Goal: Task Accomplishment & Management: Manage account settings

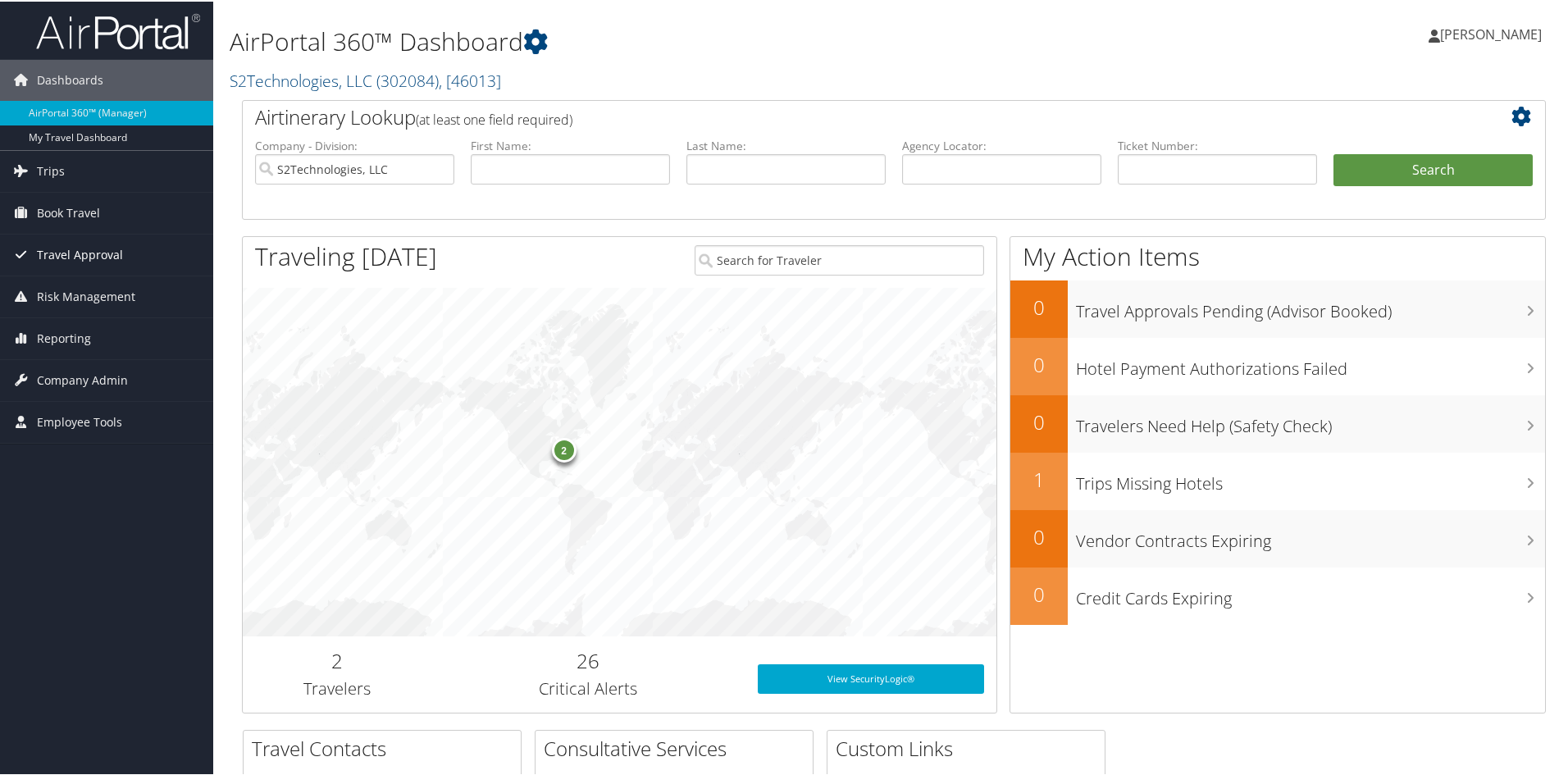
click at [71, 255] on span "Travel Approval" at bounding box center [79, 253] width 86 height 41
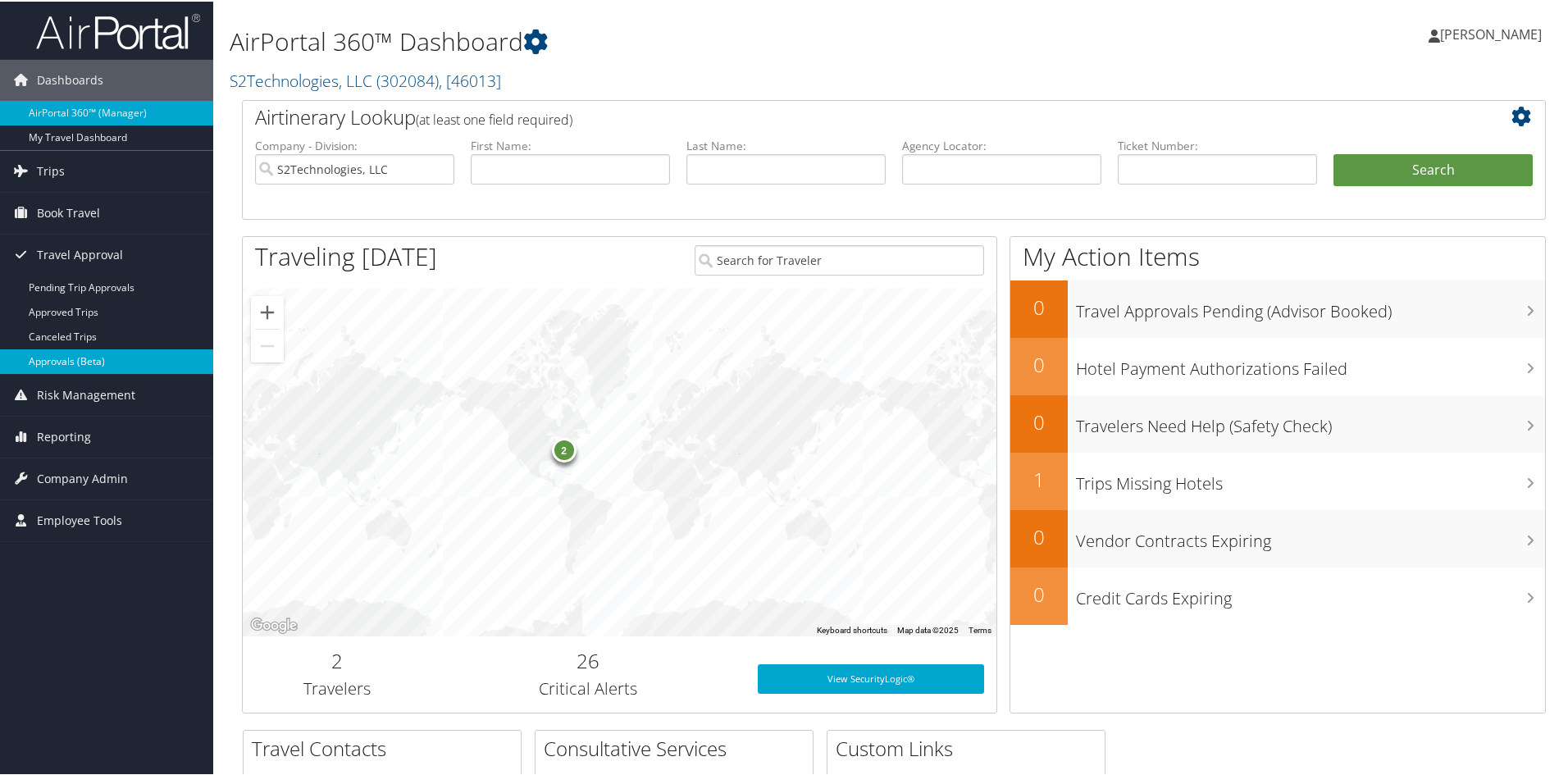
click at [71, 359] on link "Approvals (Beta)" at bounding box center [106, 360] width 214 height 24
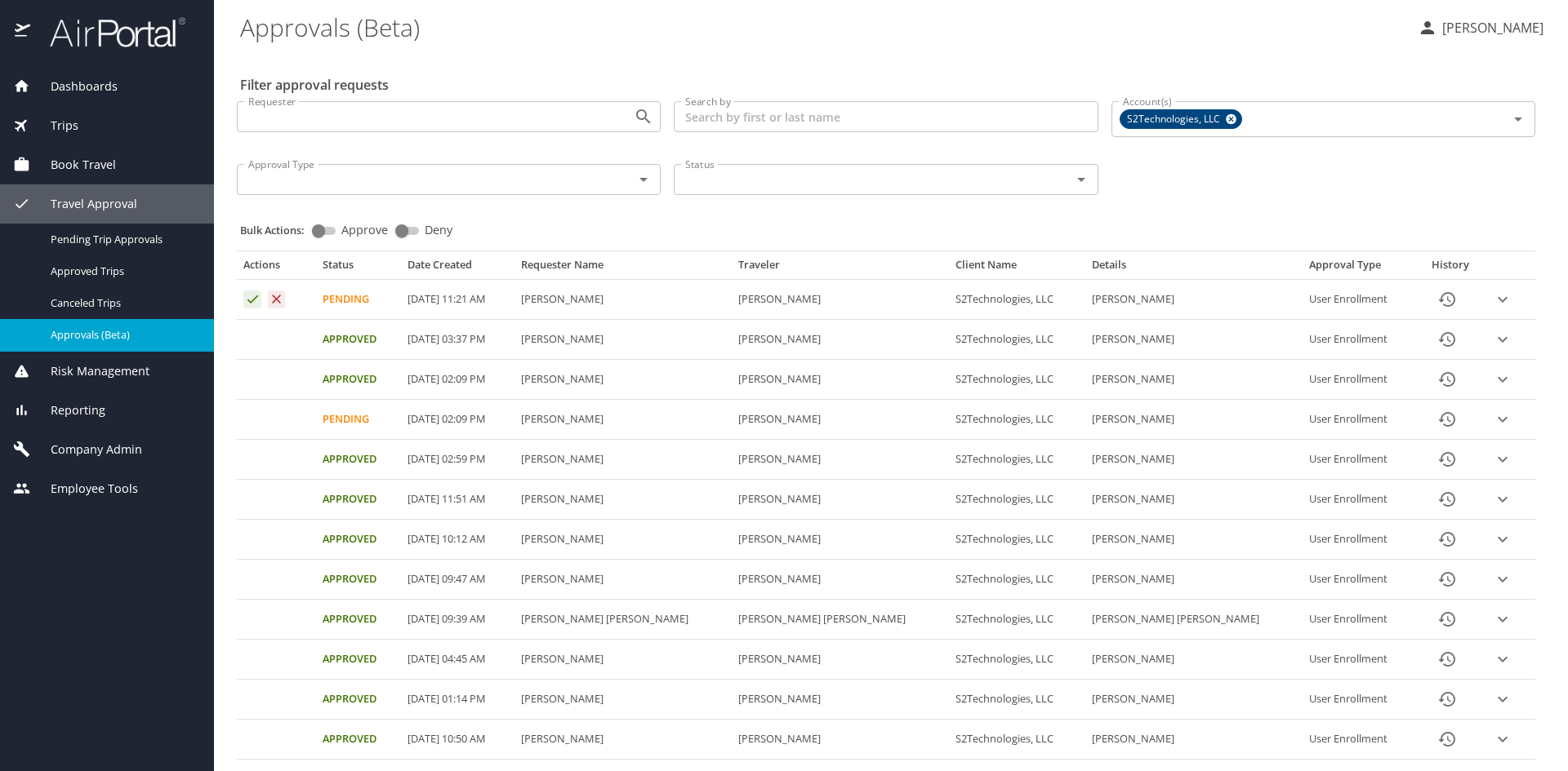
select select "US"
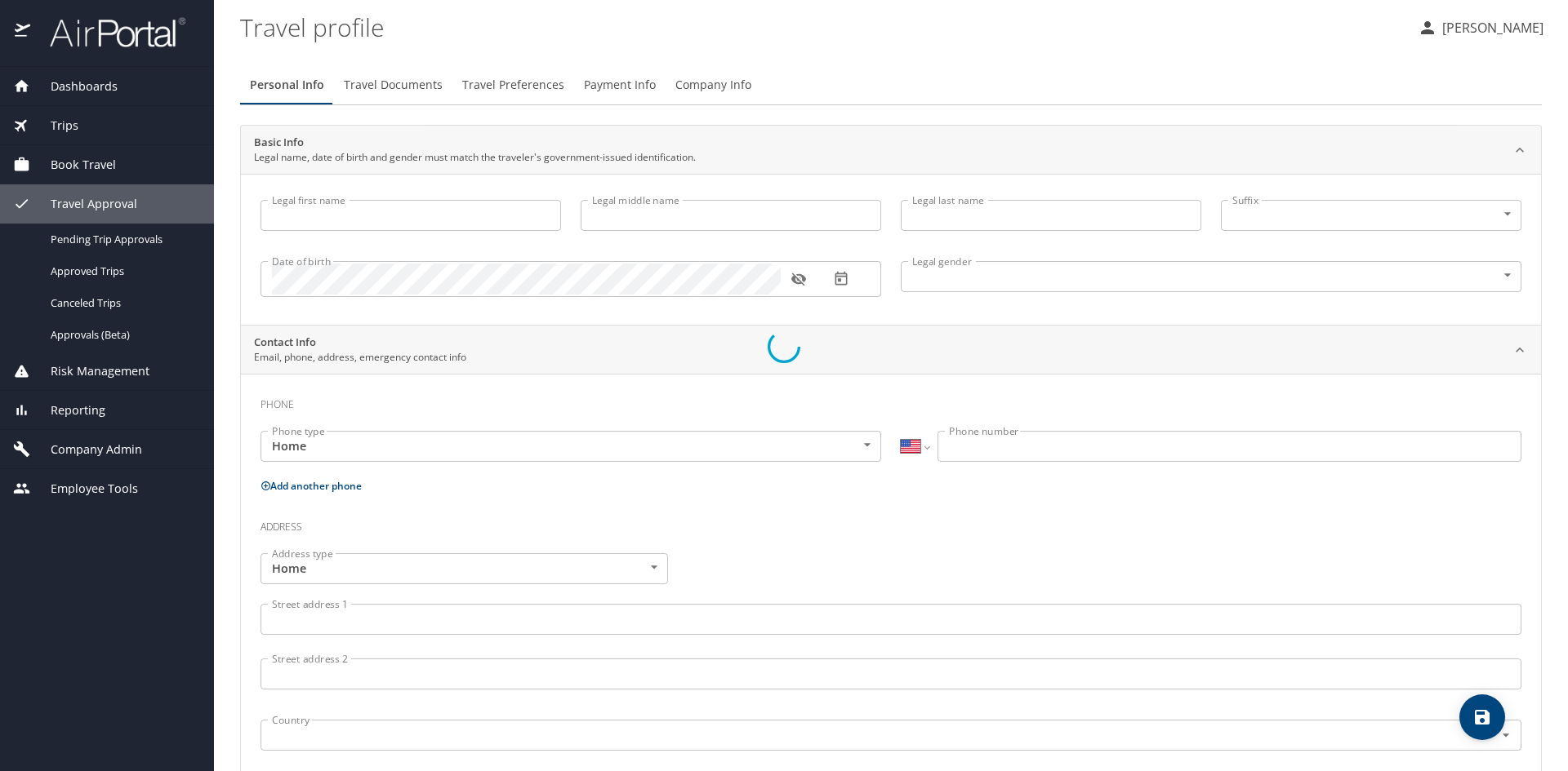
type input "[PERSON_NAME]"
type input "[DEMOGRAPHIC_DATA]"
select select "US"
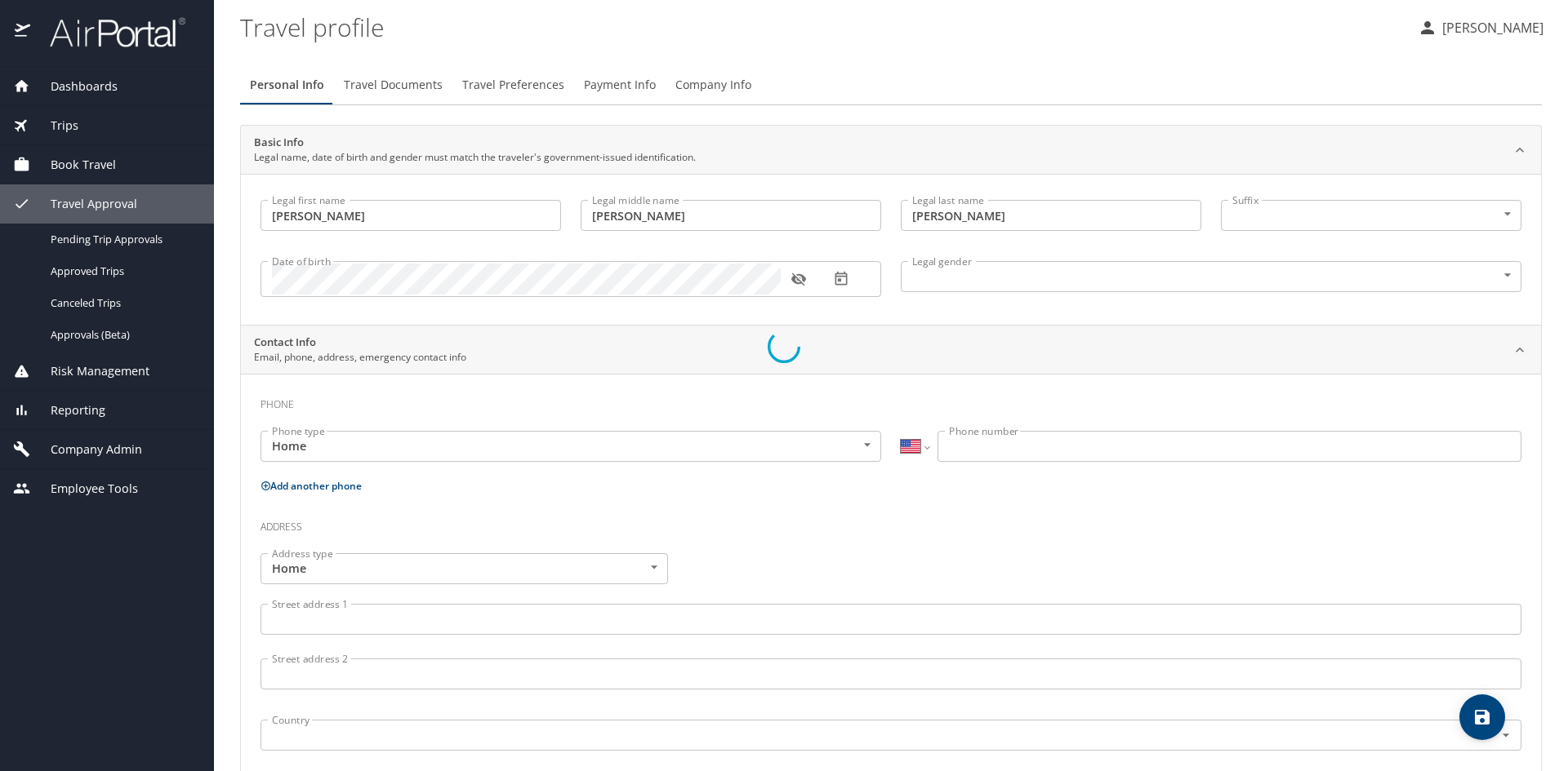
select select "US"
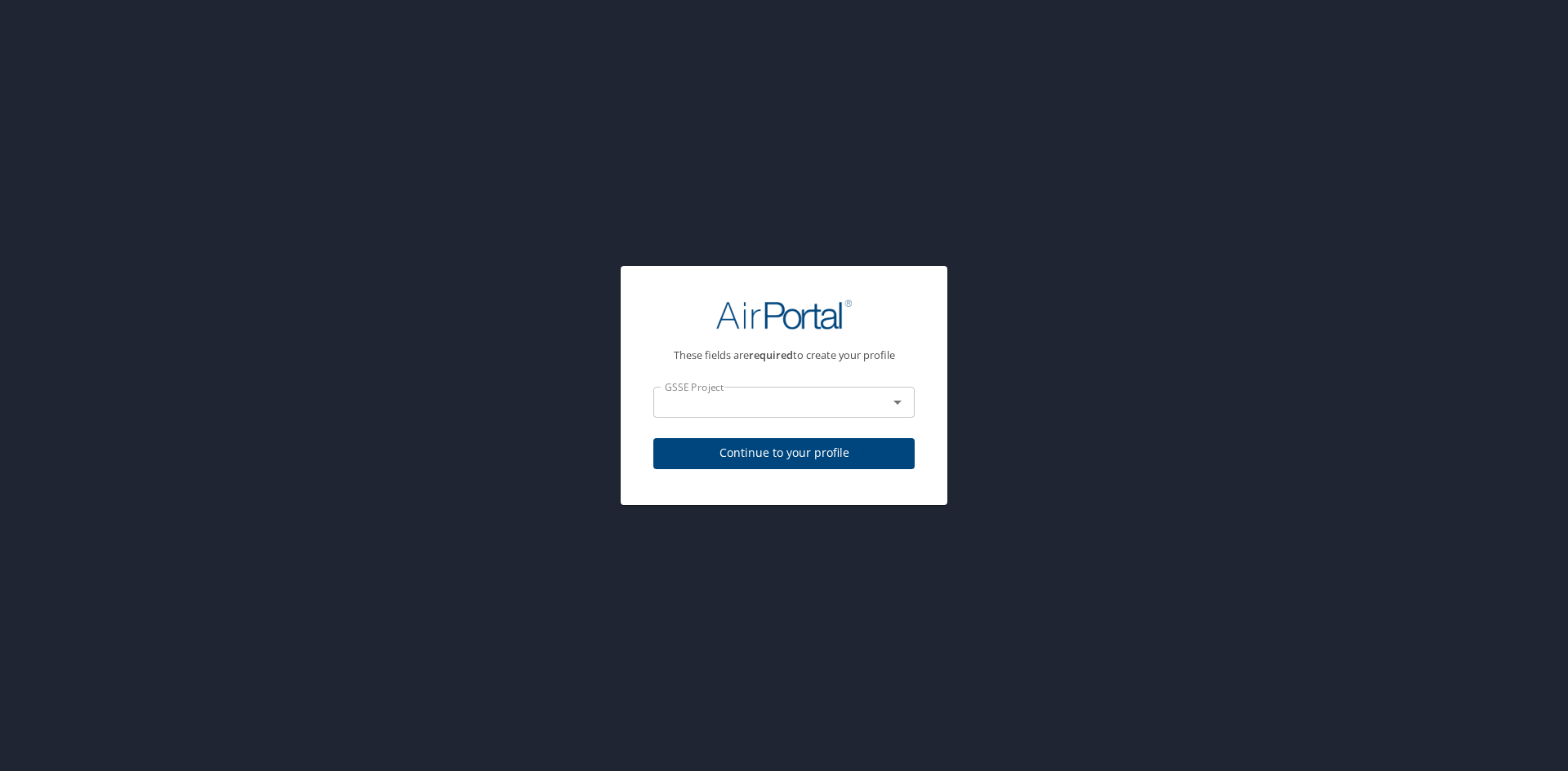
click at [753, 404] on input "text" at bounding box center [759, 402] width 203 height 21
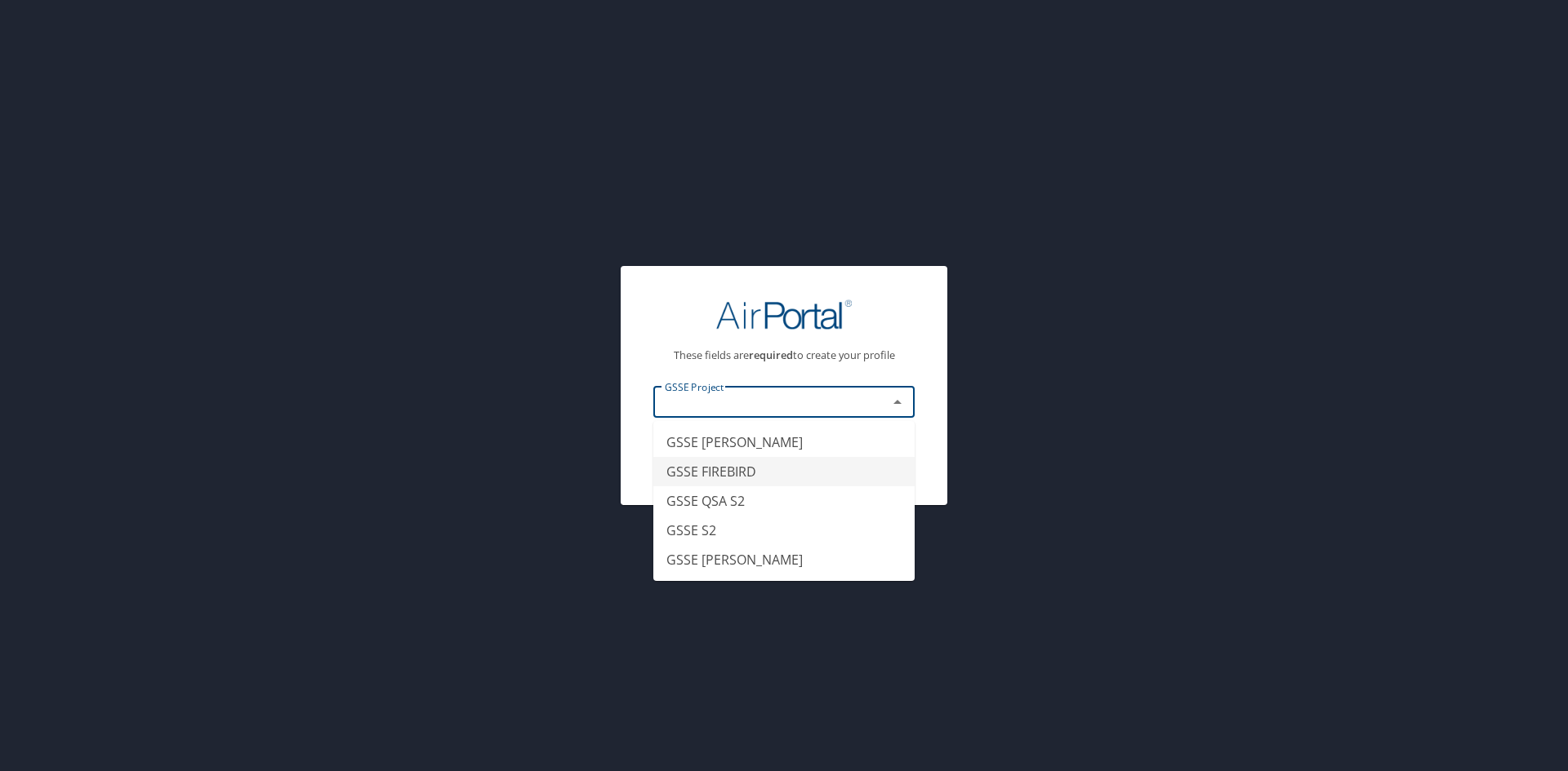
click at [738, 477] on li "GSSE FIREBIRD" at bounding box center [784, 472] width 261 height 29
type input "GSSE FIREBIRD"
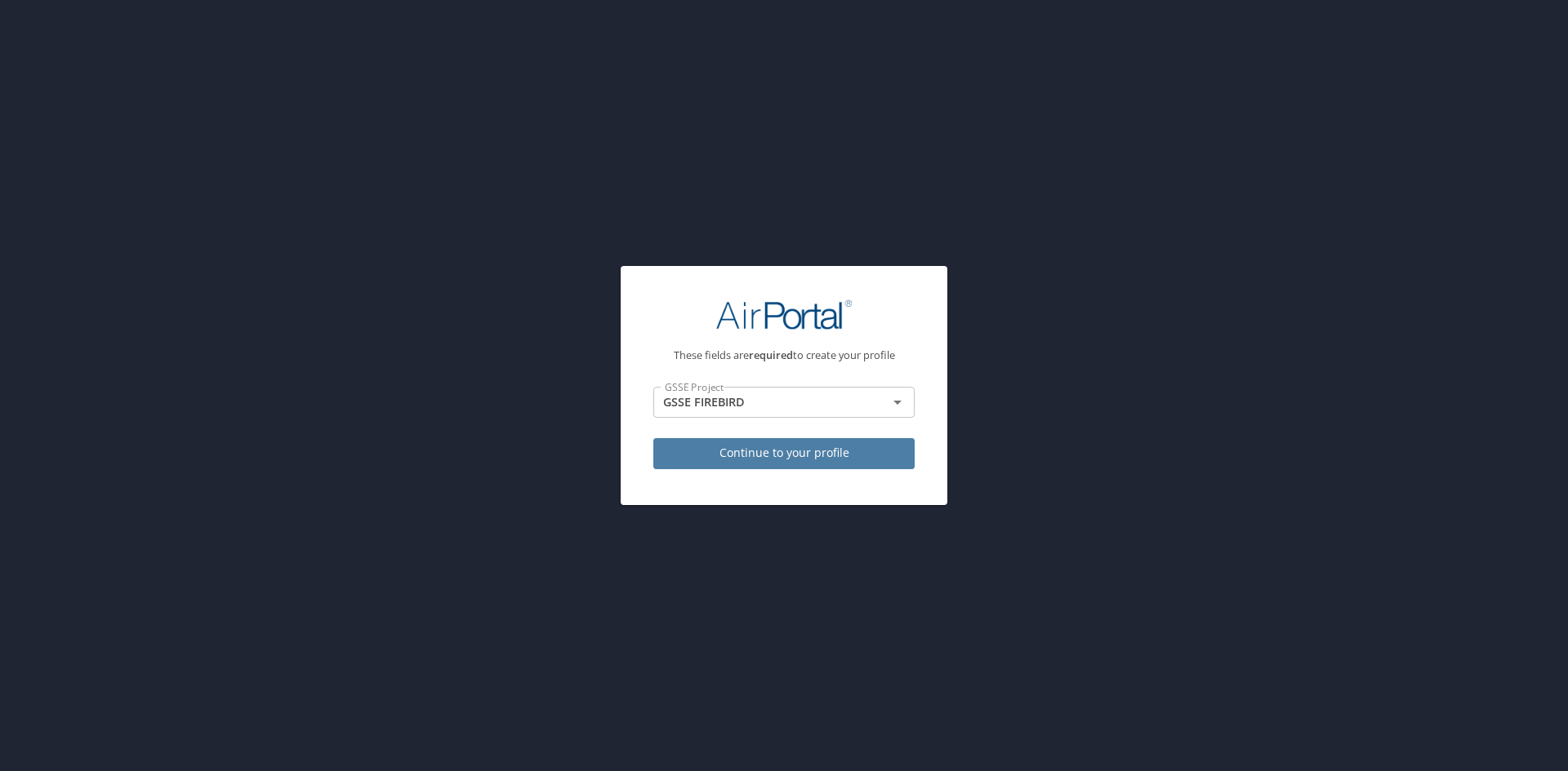
click at [760, 456] on span "Continue to your profile" at bounding box center [784, 454] width 235 height 21
select select "US"
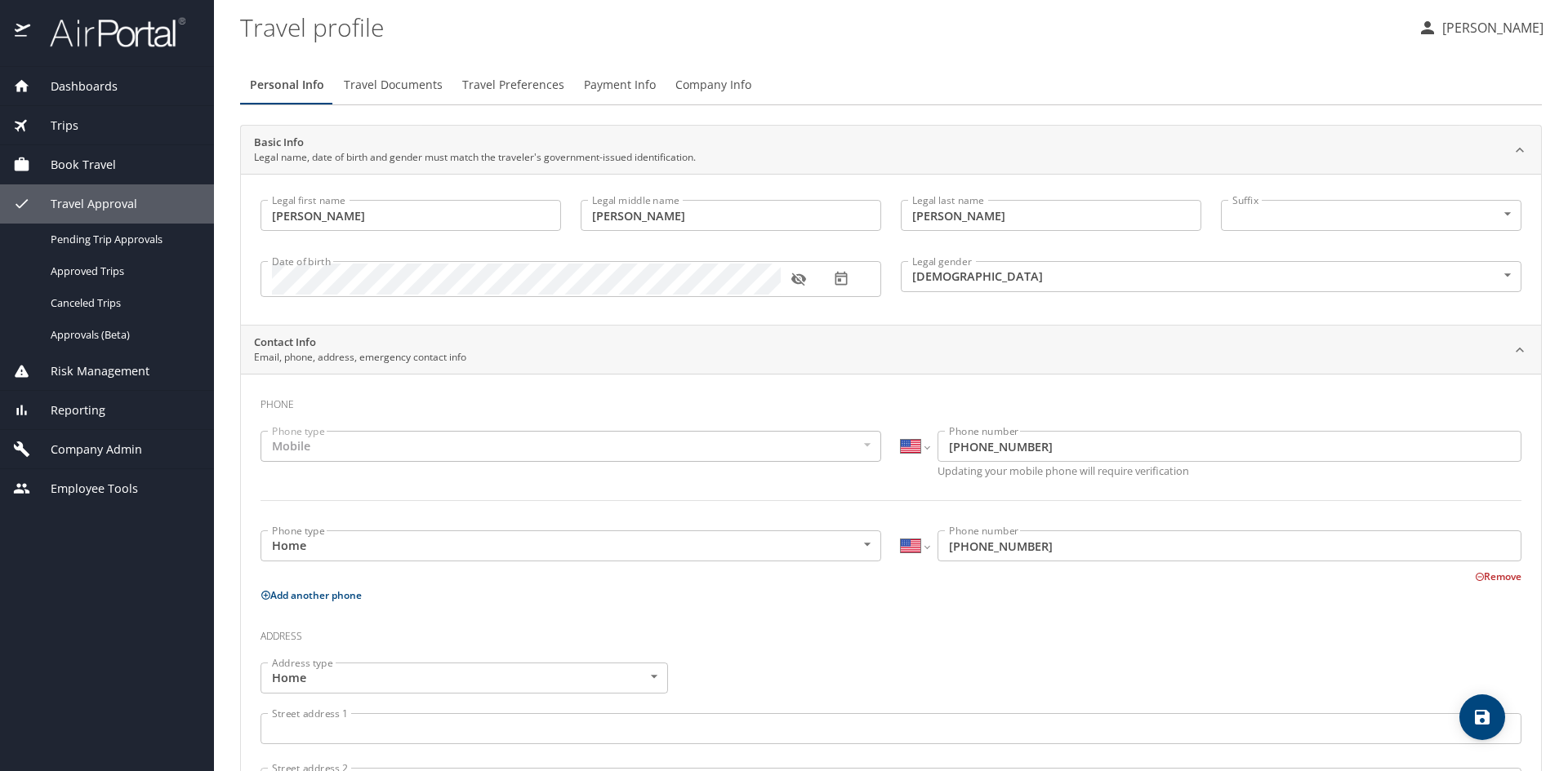
click at [699, 76] on span "Company Info" at bounding box center [713, 86] width 76 height 21
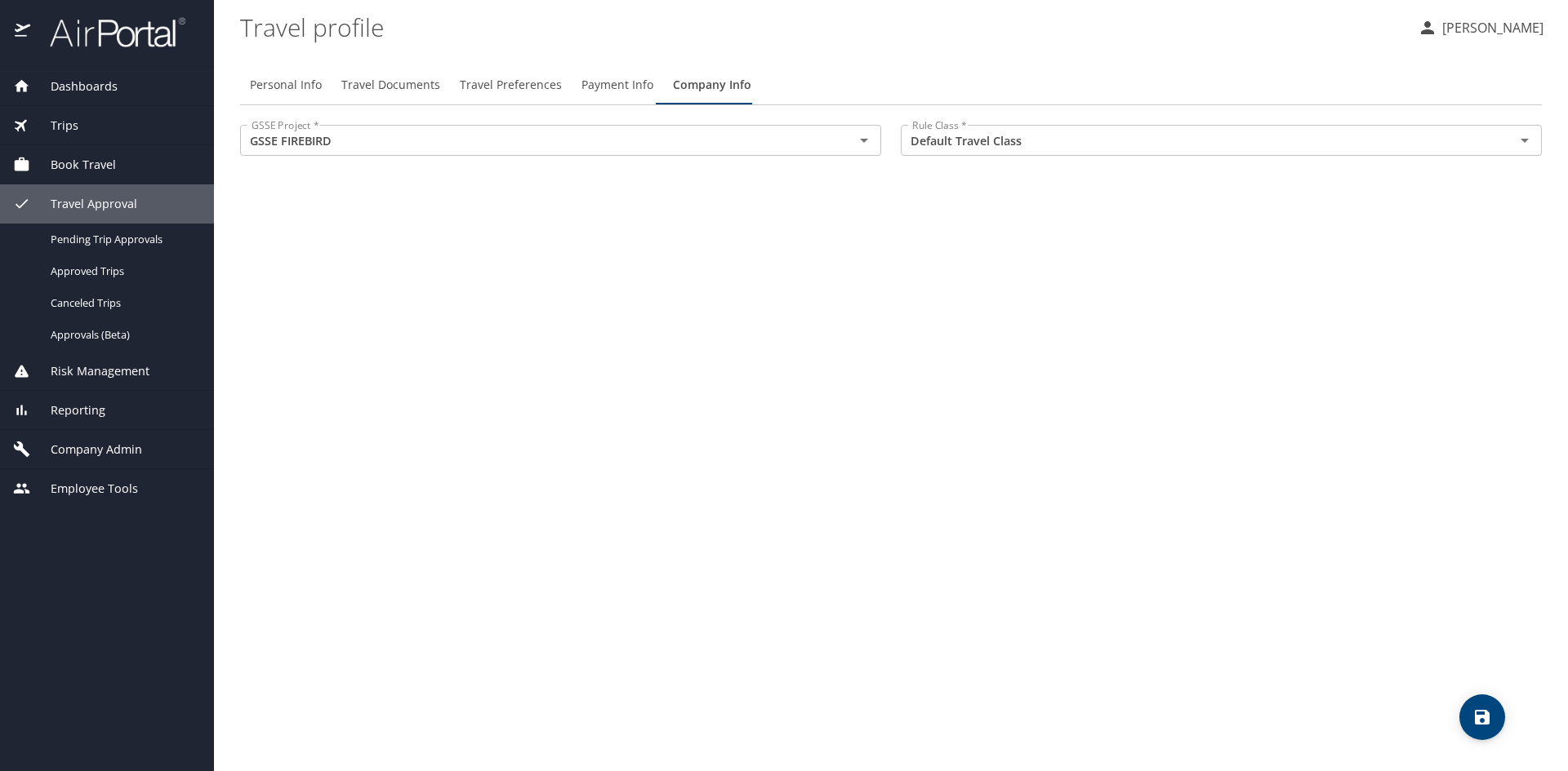
click at [692, 253] on div "Personal Info Travel Documents Travel Preferences Payment Info Company Info GSS…" at bounding box center [891, 411] width 1302 height 719
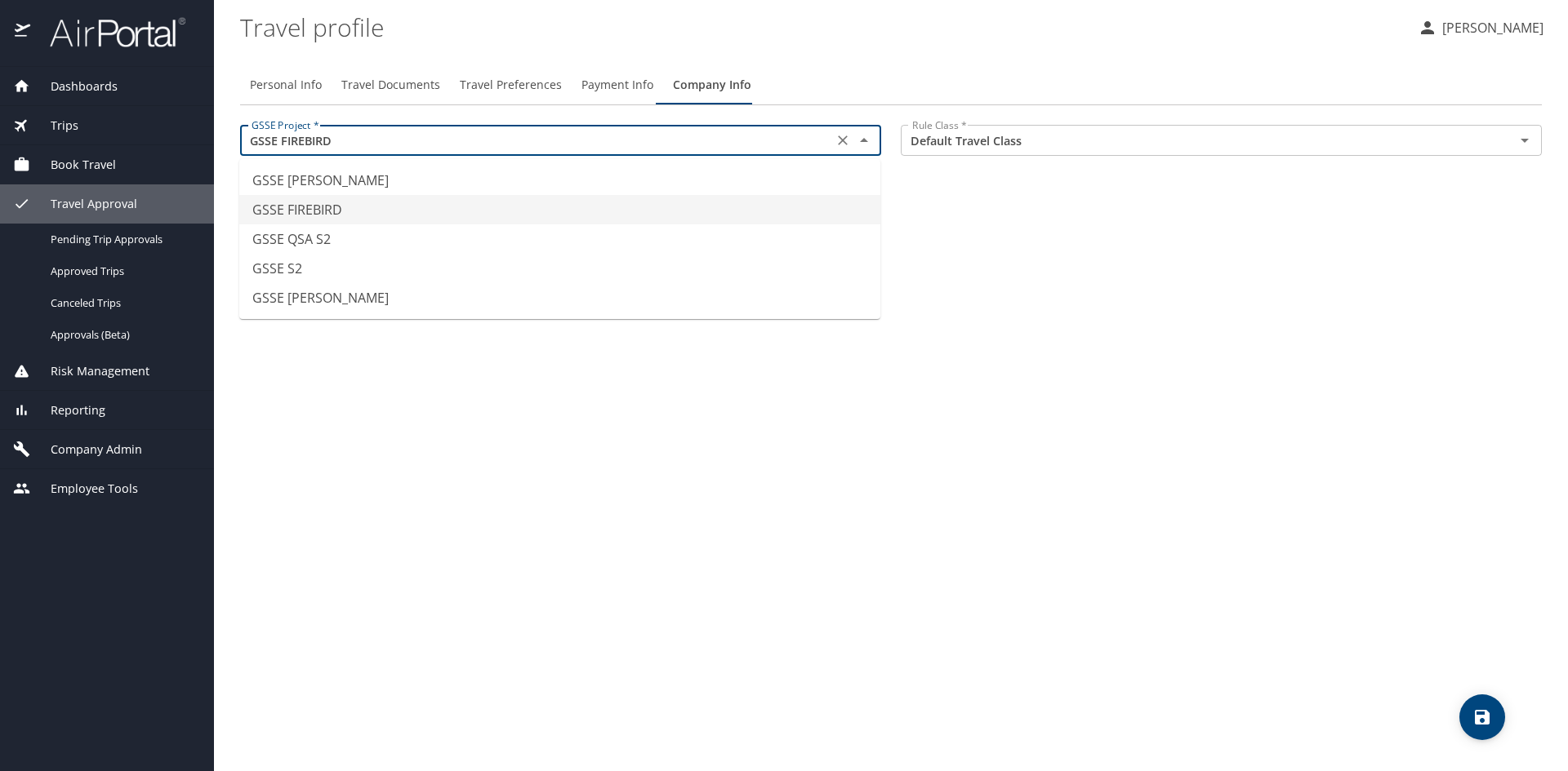
click at [685, 140] on input "GSSE FIREBIRD" at bounding box center [536, 140] width 583 height 21
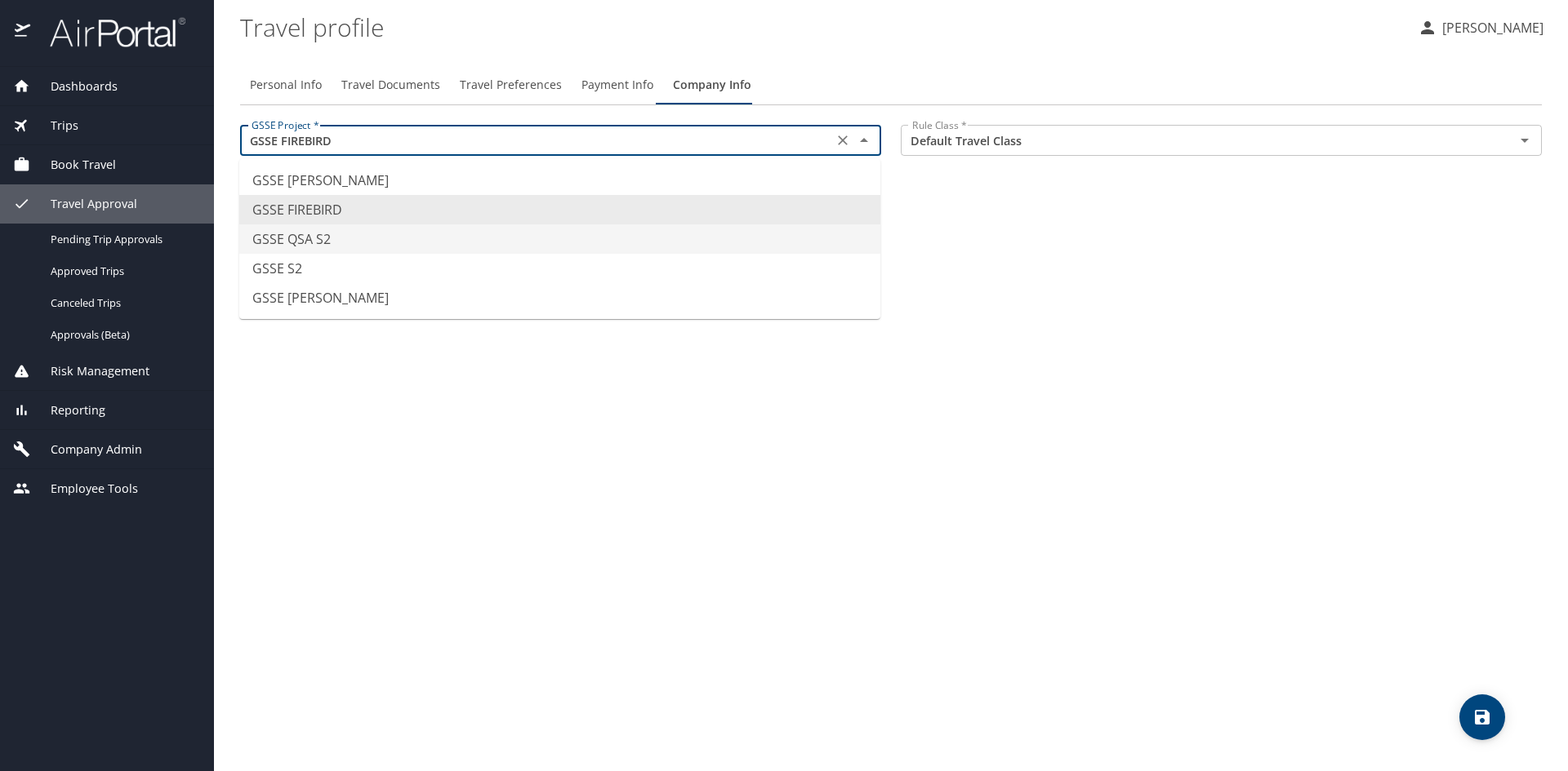
click at [379, 245] on li "GSSE QSA S2" at bounding box center [560, 239] width 641 height 29
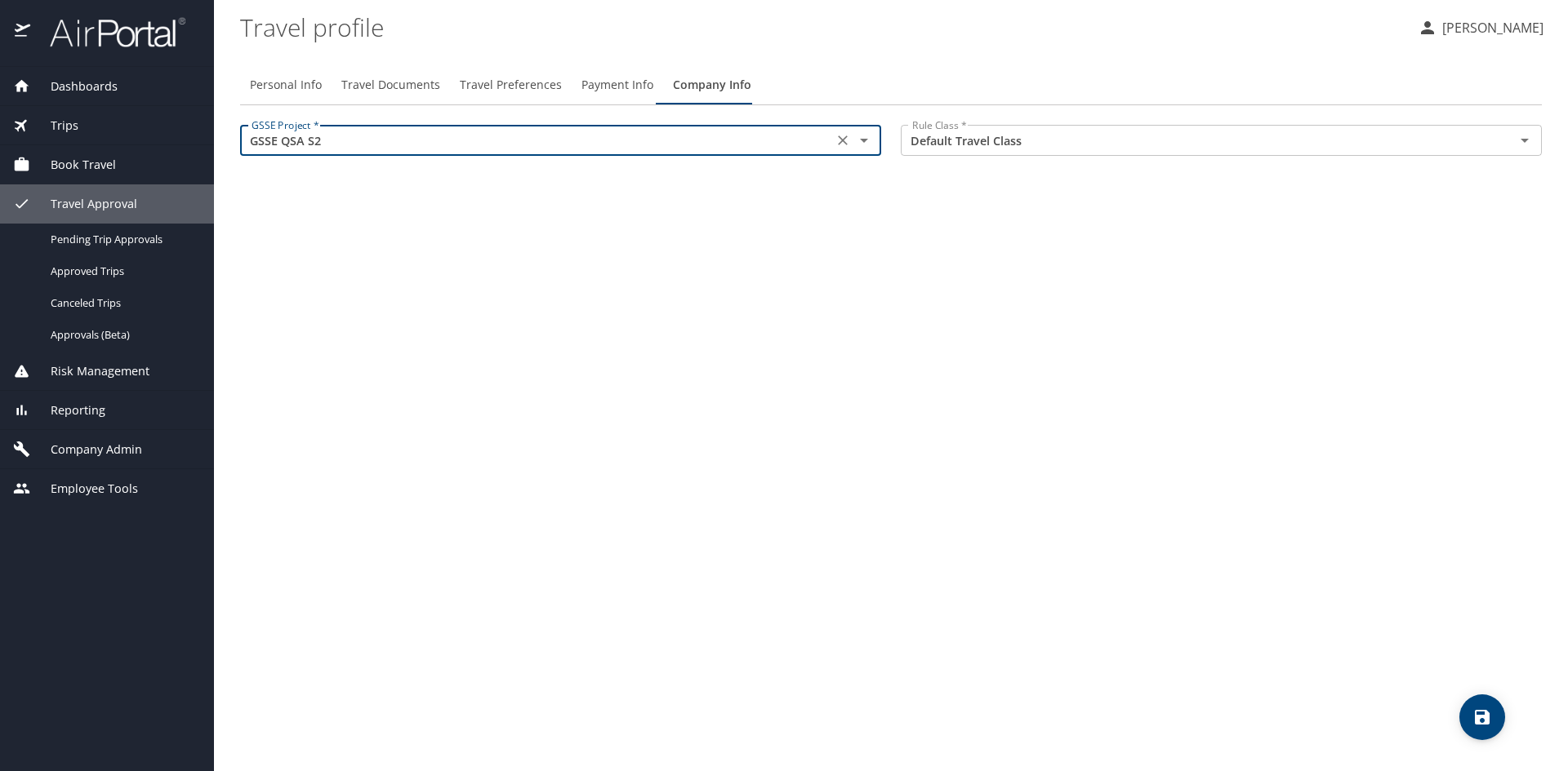
click at [644, 150] on input "GSSE QSA S2" at bounding box center [536, 140] width 583 height 21
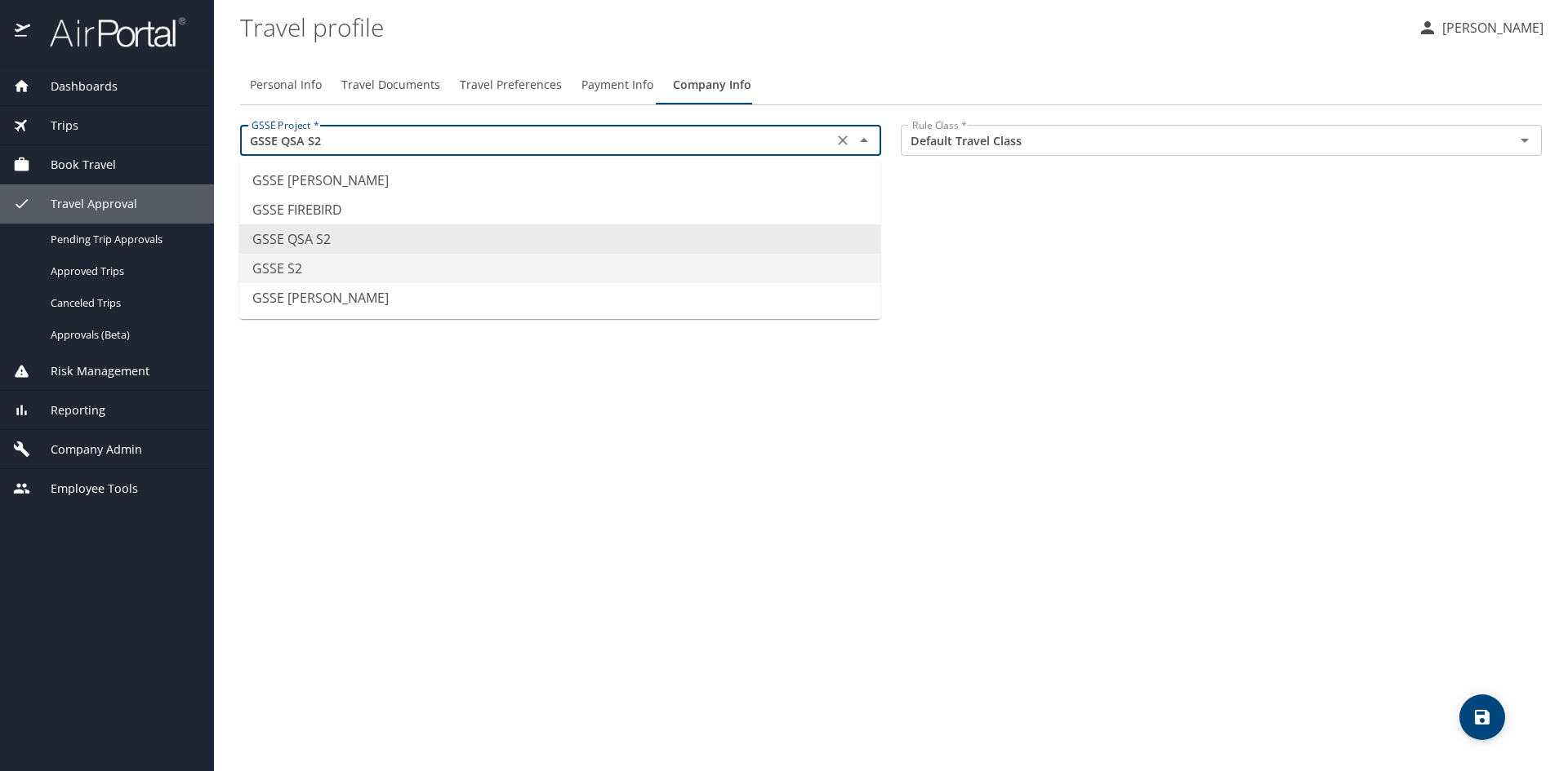
click at [449, 271] on li "GSSE S2" at bounding box center [560, 269] width 641 height 29
type input "GSSE S2"
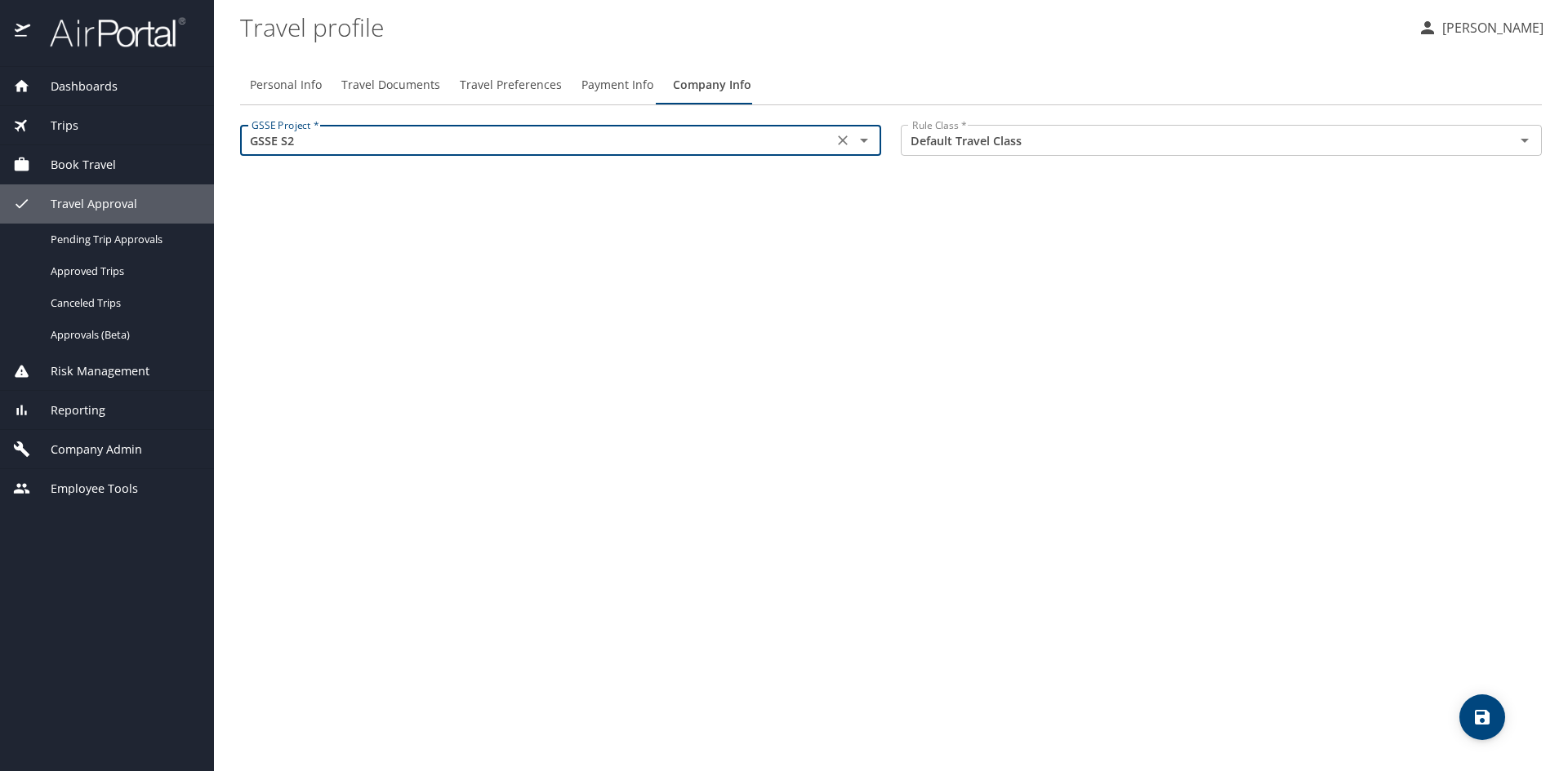
click at [1020, 269] on div "Personal Info Travel Documents Travel Preferences Payment Info Company Info GSS…" at bounding box center [891, 411] width 1302 height 719
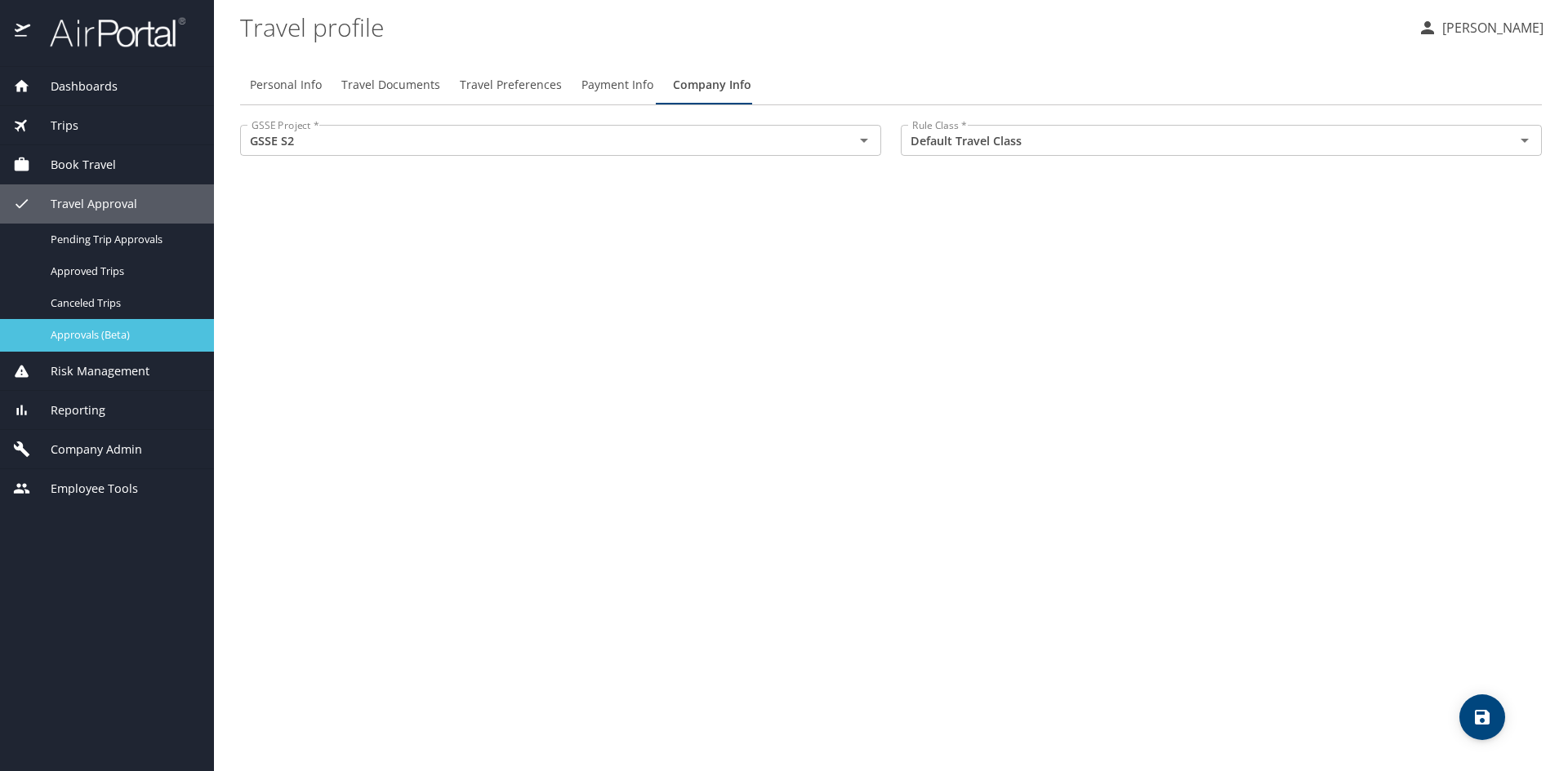
click at [117, 320] on link "Approvals (Beta)" at bounding box center [107, 335] width 214 height 32
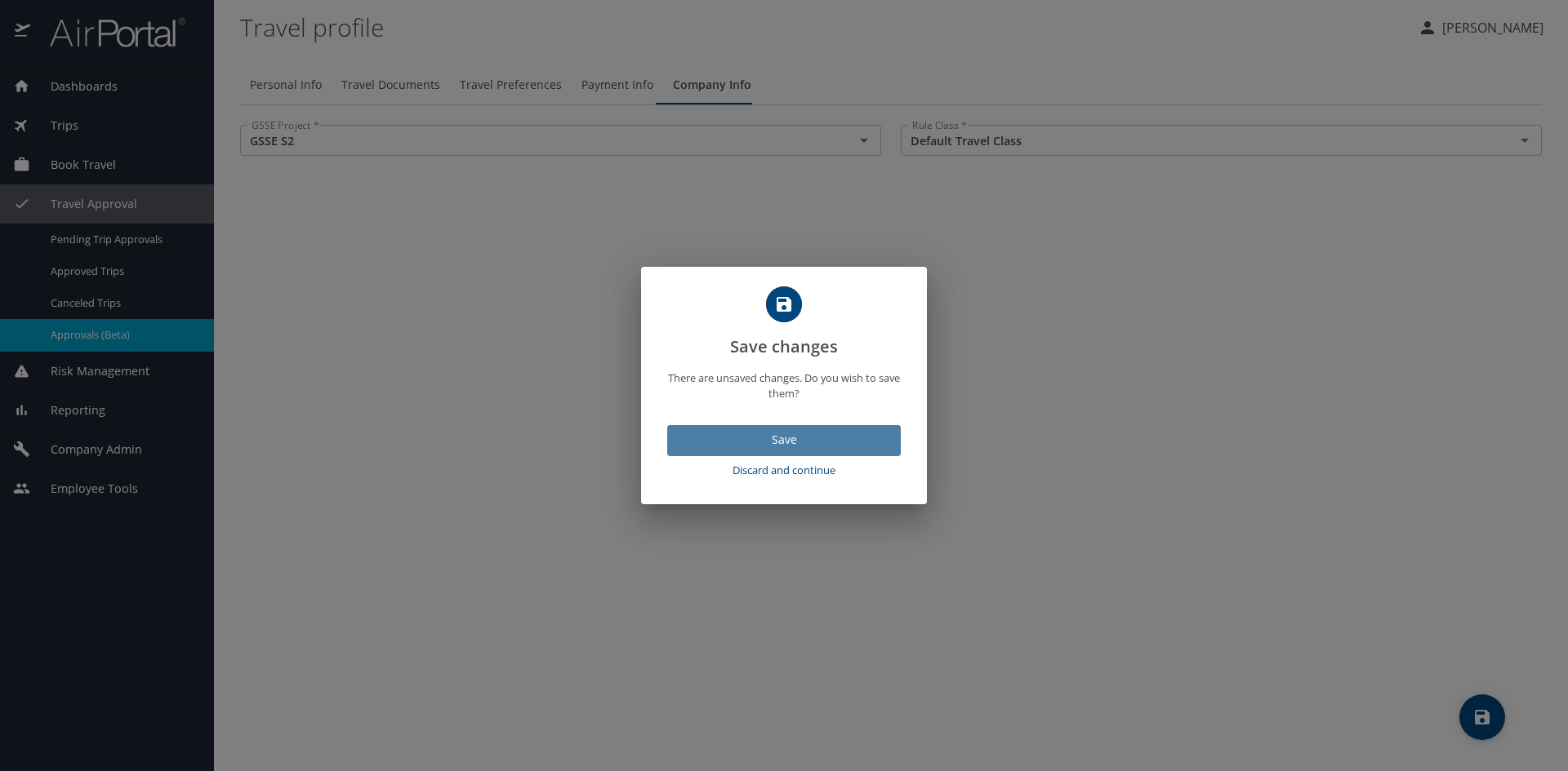
click at [714, 441] on span "Save" at bounding box center [784, 441] width 207 height 21
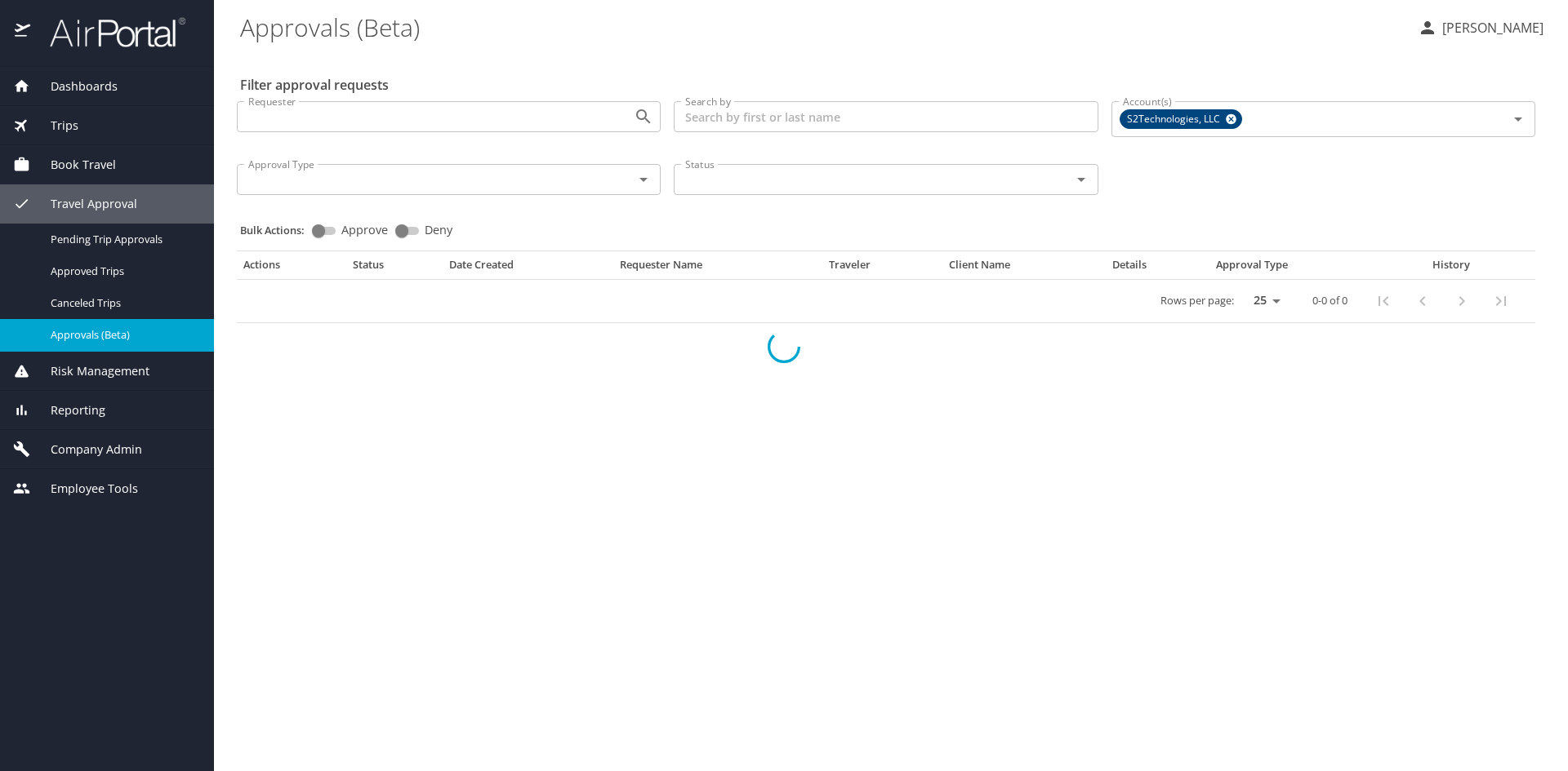
select select "US"
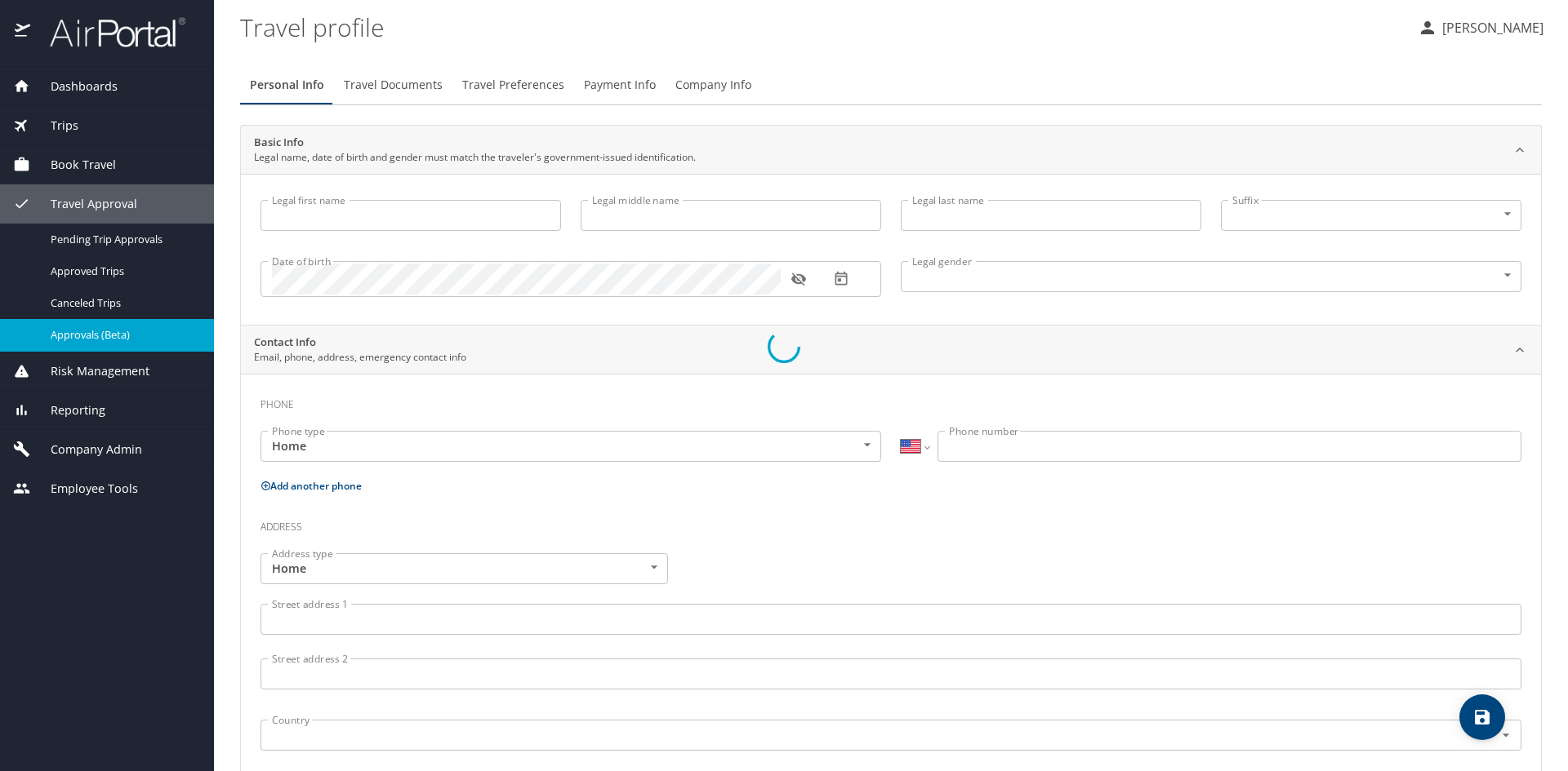
type input "[PERSON_NAME]"
type input "[DEMOGRAPHIC_DATA]"
select select "US"
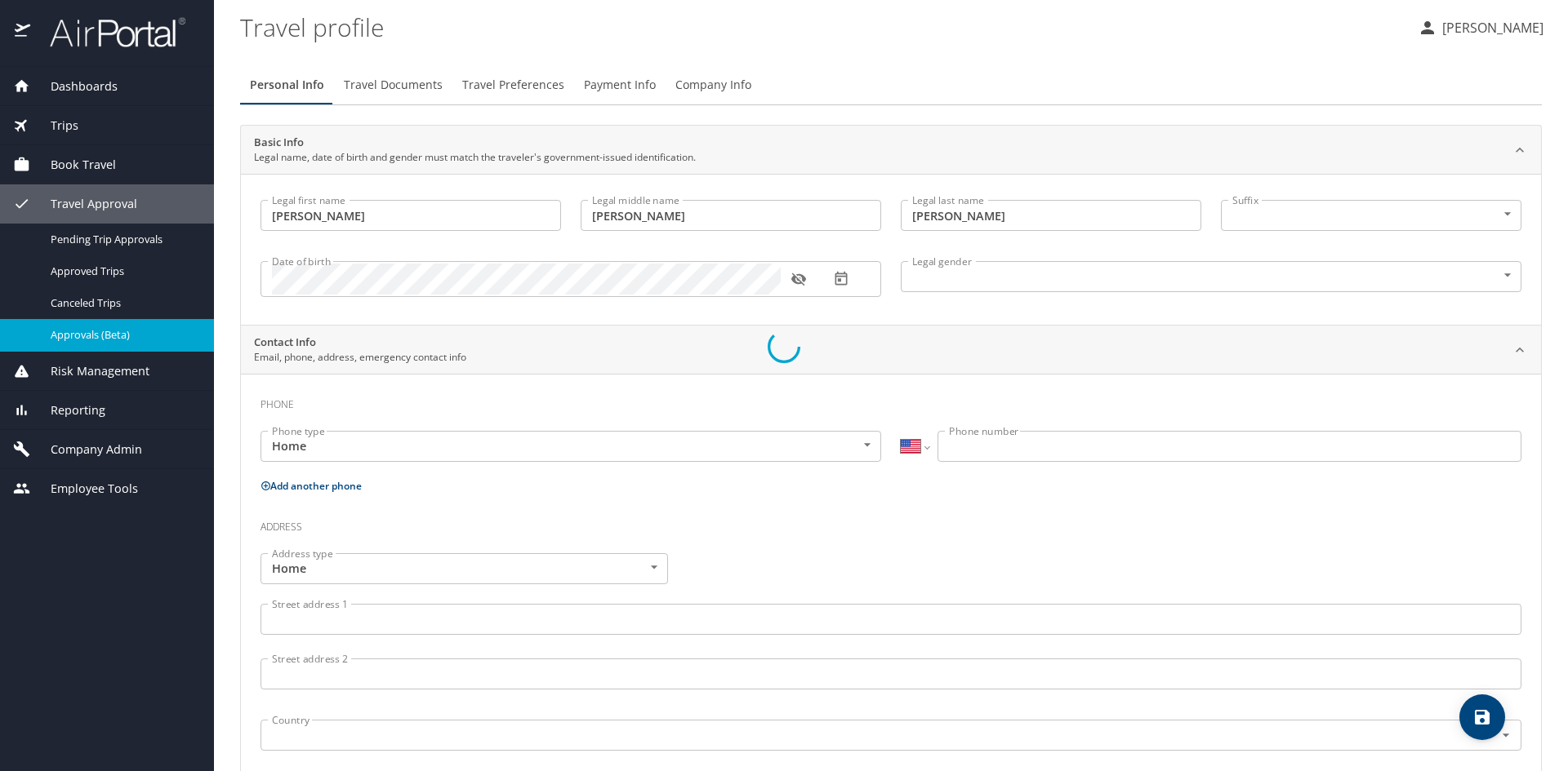
select select "US"
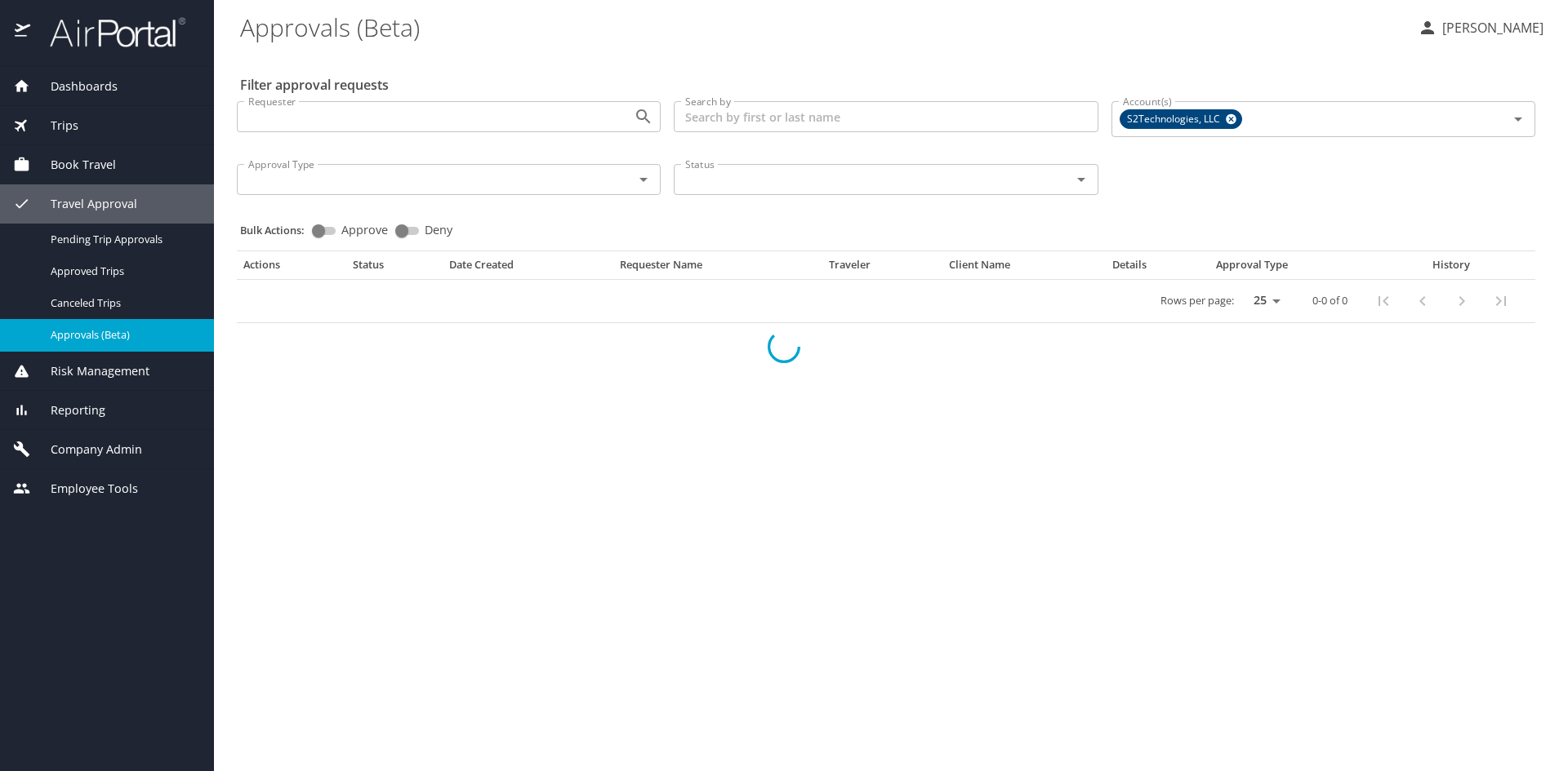
select select "US"
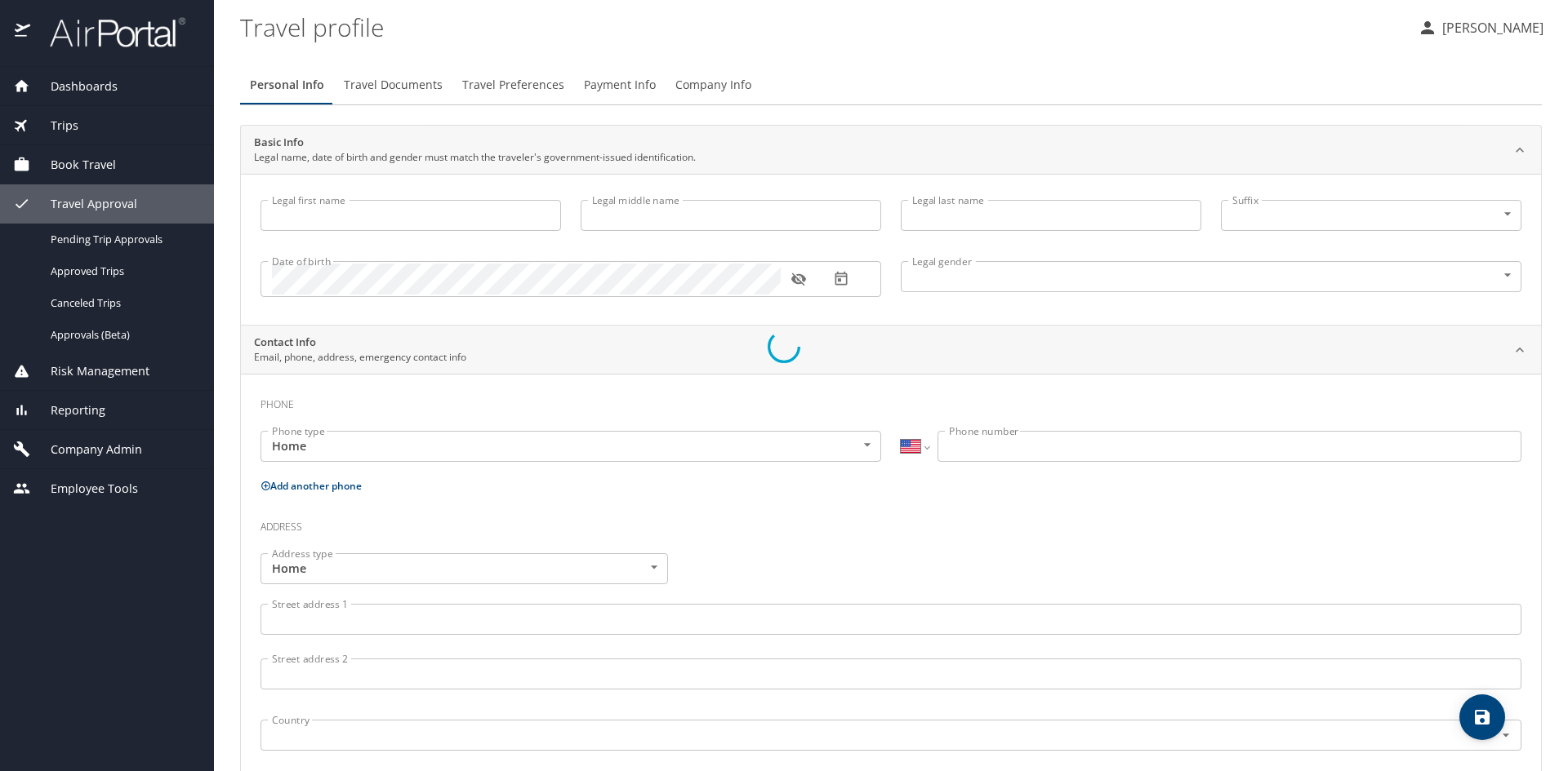
type input "[PERSON_NAME]"
type input "[DEMOGRAPHIC_DATA]"
select select "US"
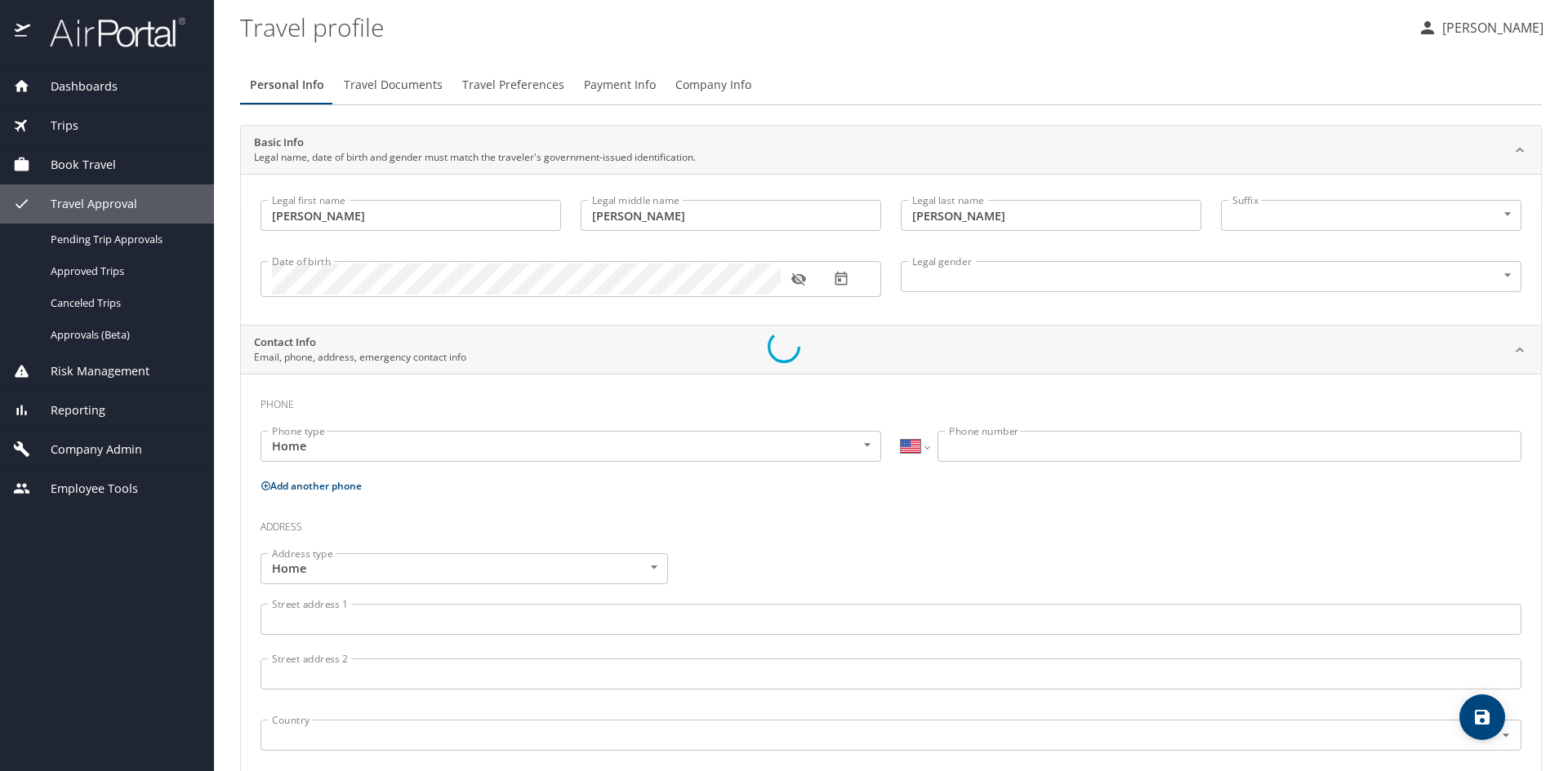
select select "US"
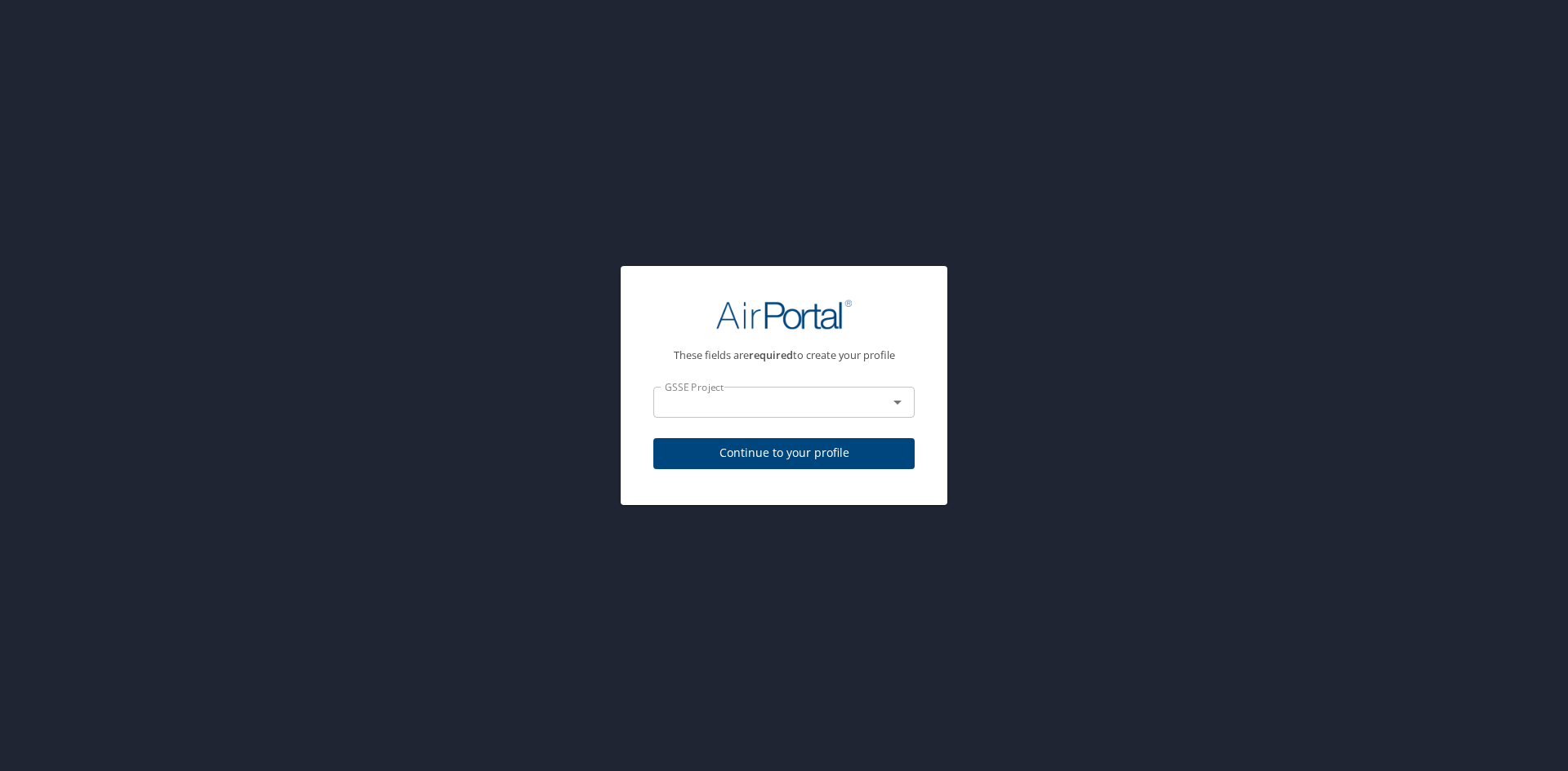
click at [901, 398] on icon "Open" at bounding box center [897, 402] width 20 height 20
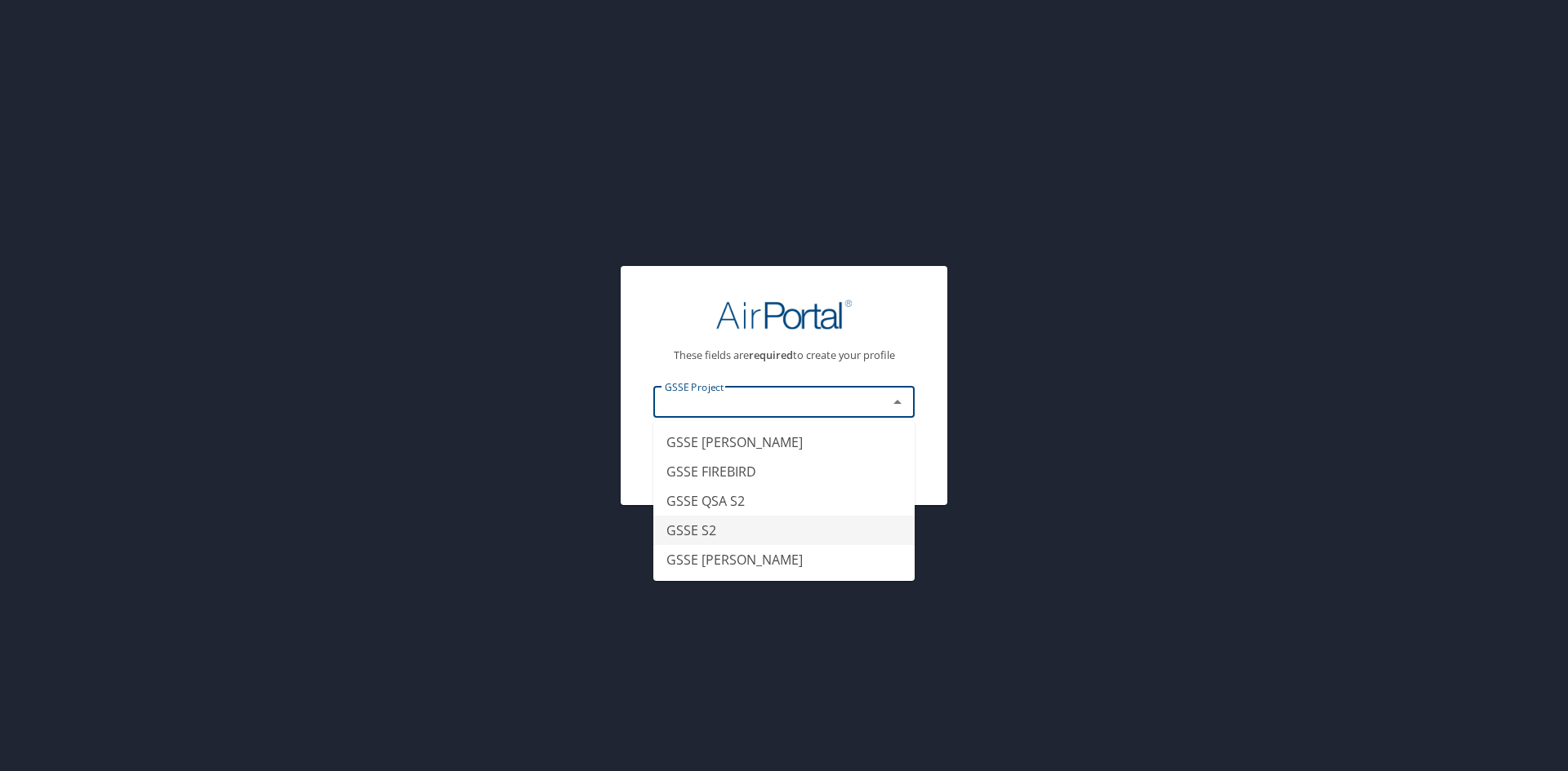
click at [800, 533] on li "GSSE S2" at bounding box center [784, 531] width 261 height 29
type input "GSSE S2"
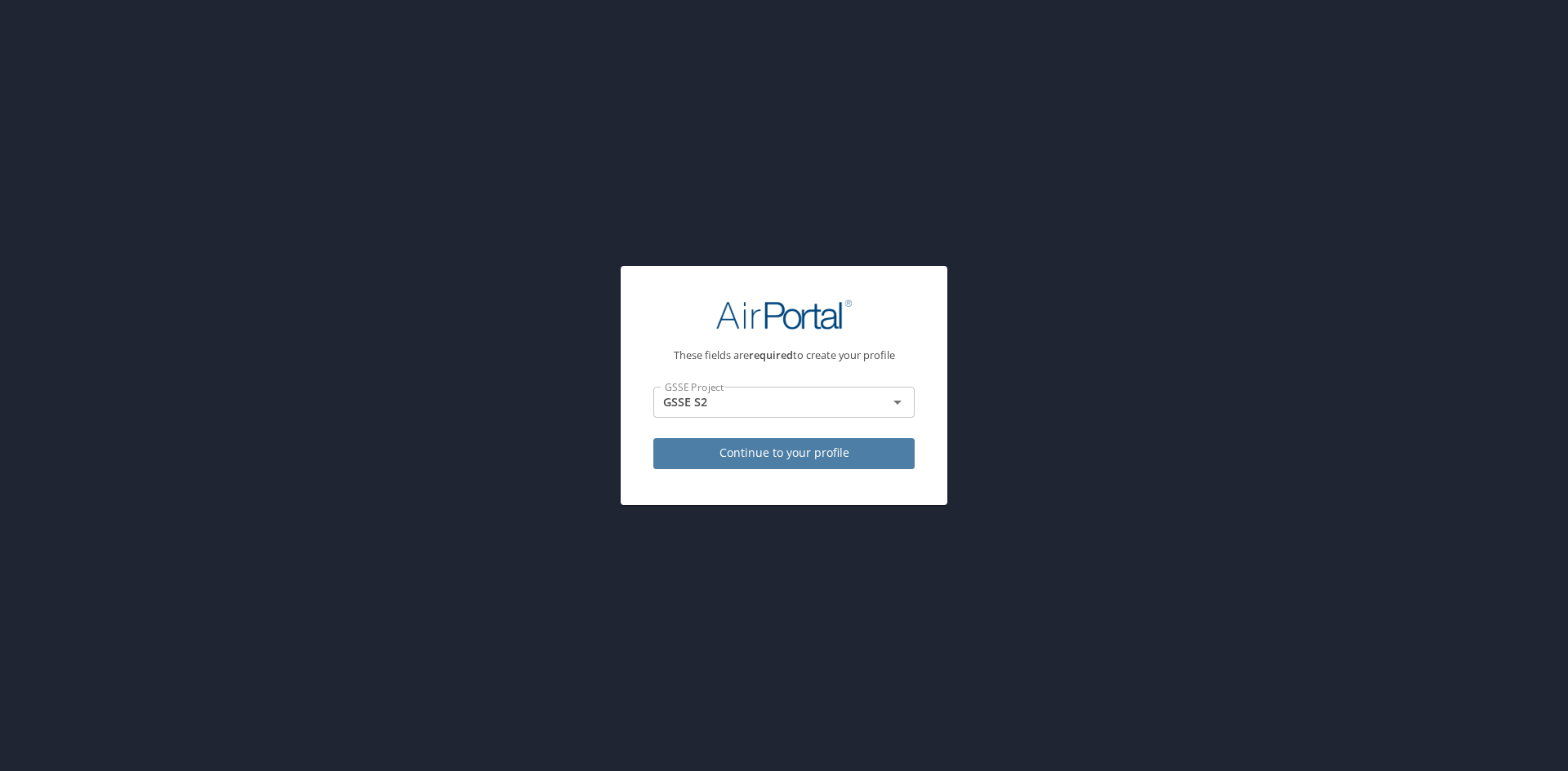
click at [837, 454] on span "Continue to your profile" at bounding box center [784, 454] width 235 height 21
select select "US"
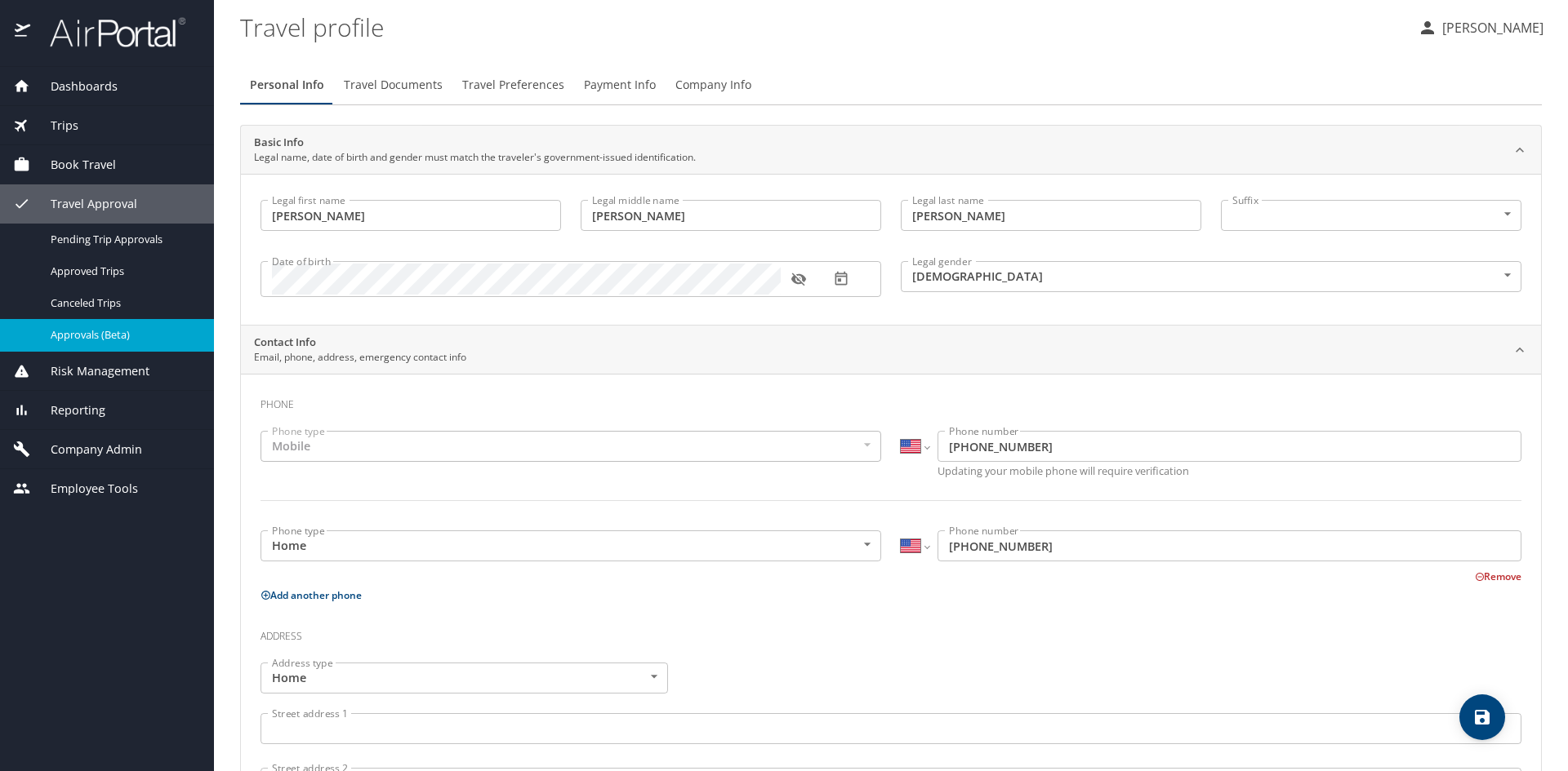
click at [95, 328] on span "Approvals (Beta)" at bounding box center [122, 335] width 144 height 16
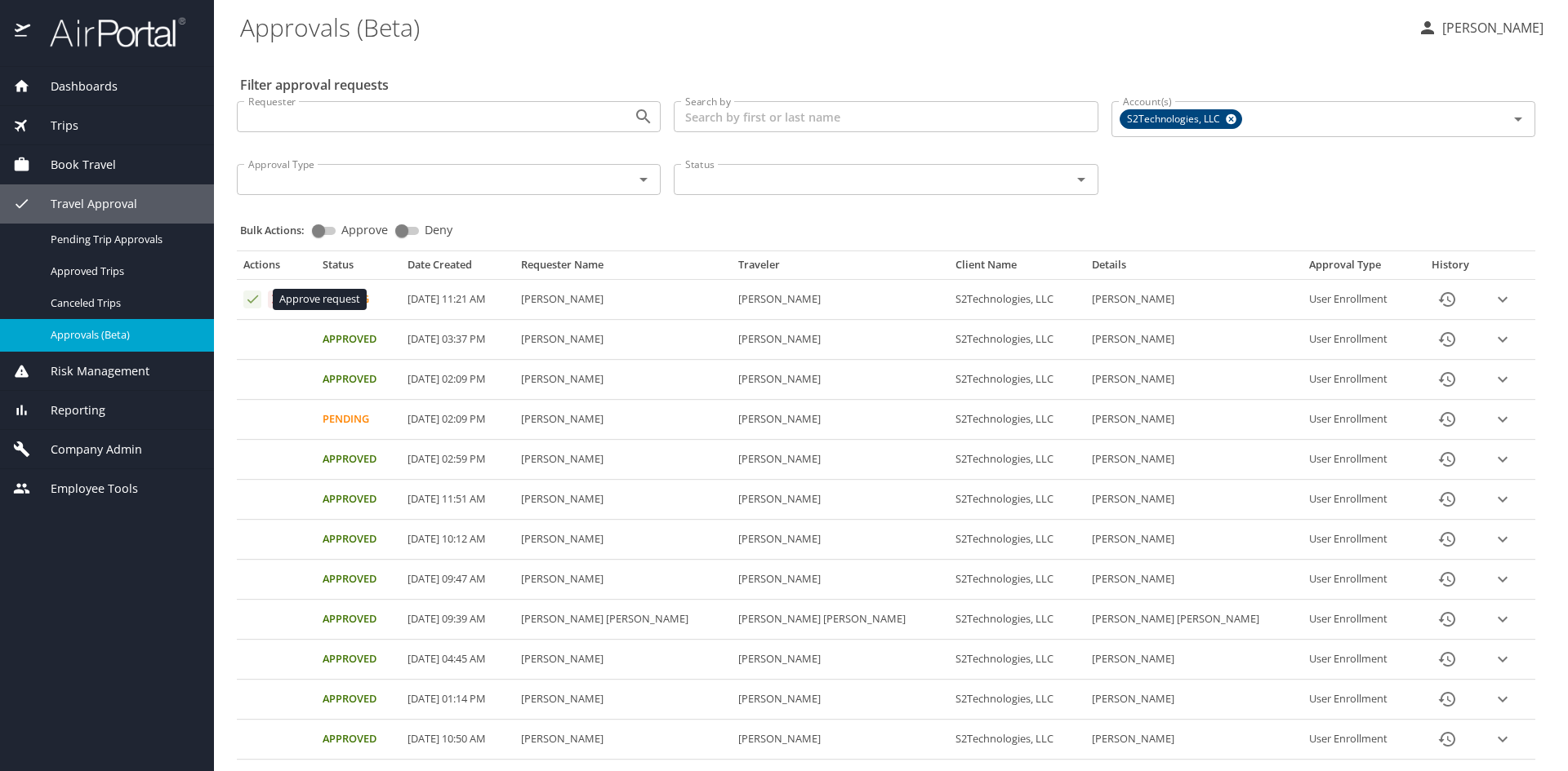
click at [256, 300] on icon "Approval table" at bounding box center [253, 299] width 16 height 16
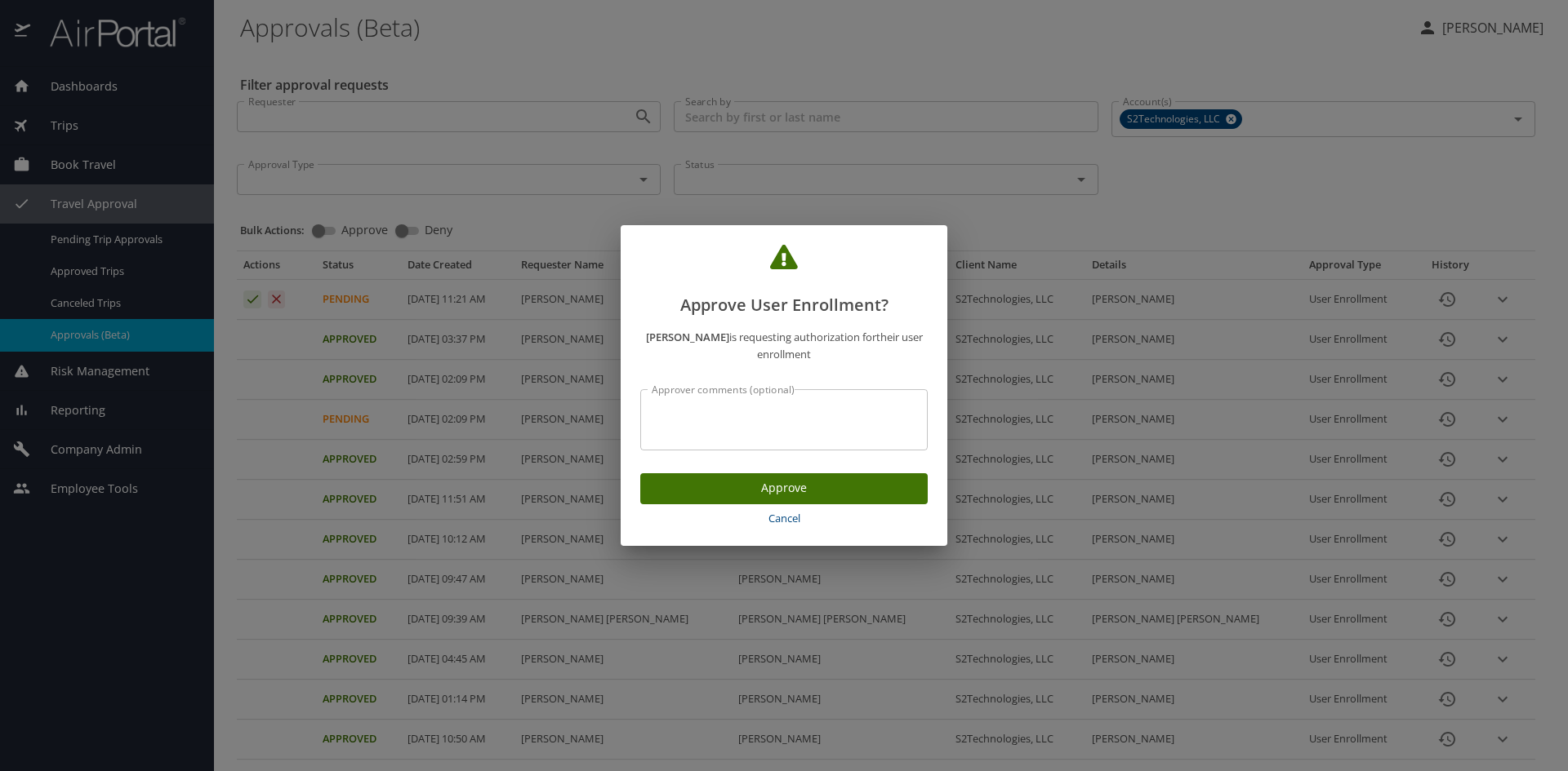
click at [784, 478] on span "Approve" at bounding box center [784, 488] width 261 height 21
